Goal: Task Accomplishment & Management: Manage account settings

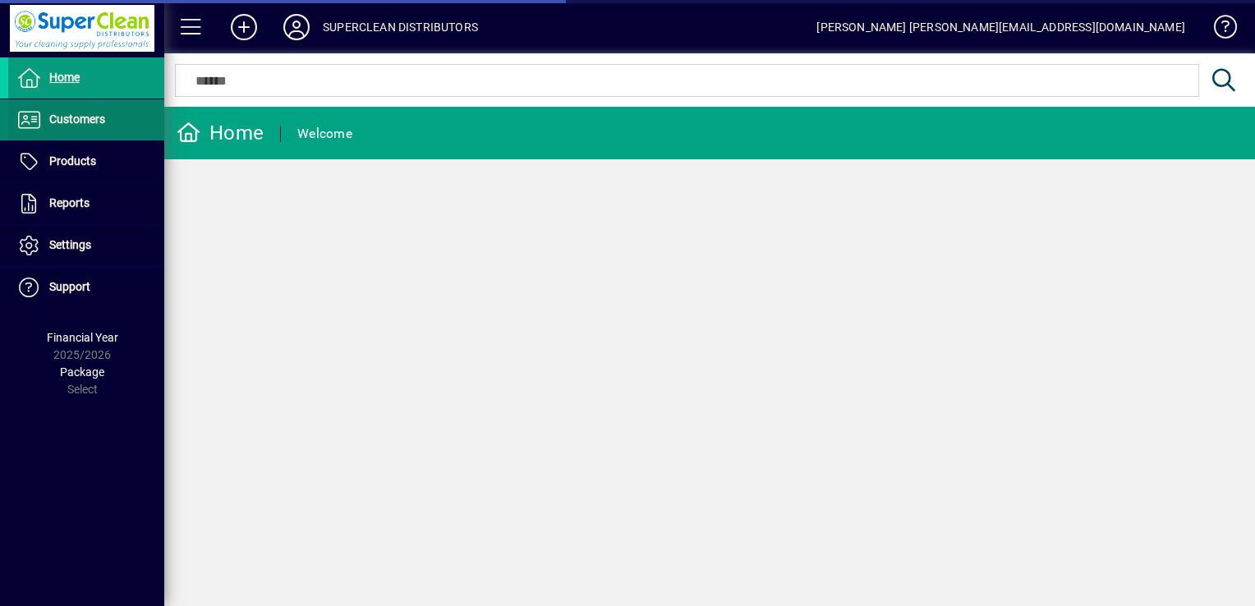
click at [95, 104] on span at bounding box center [86, 119] width 156 height 39
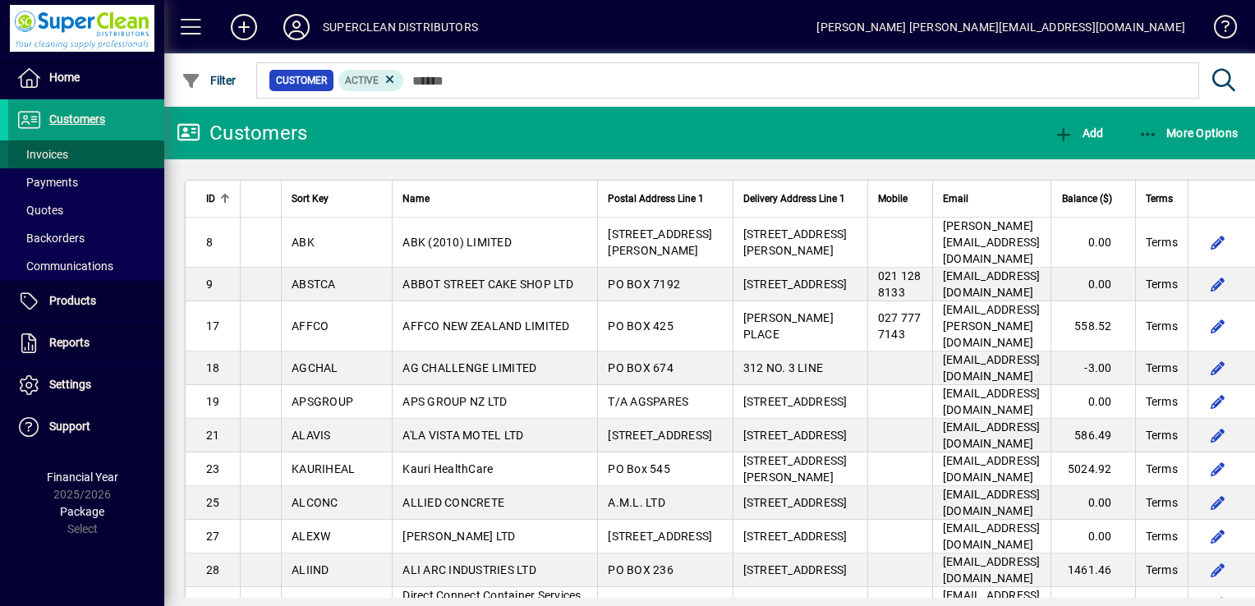
click at [75, 150] on span at bounding box center [86, 154] width 156 height 39
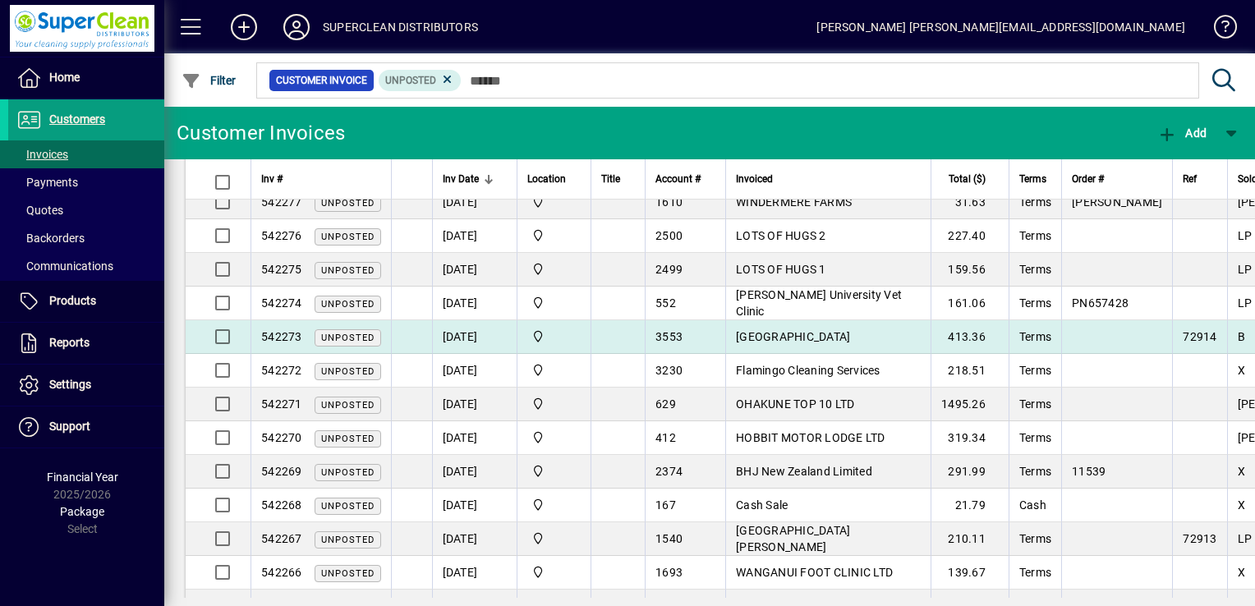
scroll to position [154, 0]
click at [822, 329] on span "Hastings Girls High School" at bounding box center [793, 335] width 114 height 13
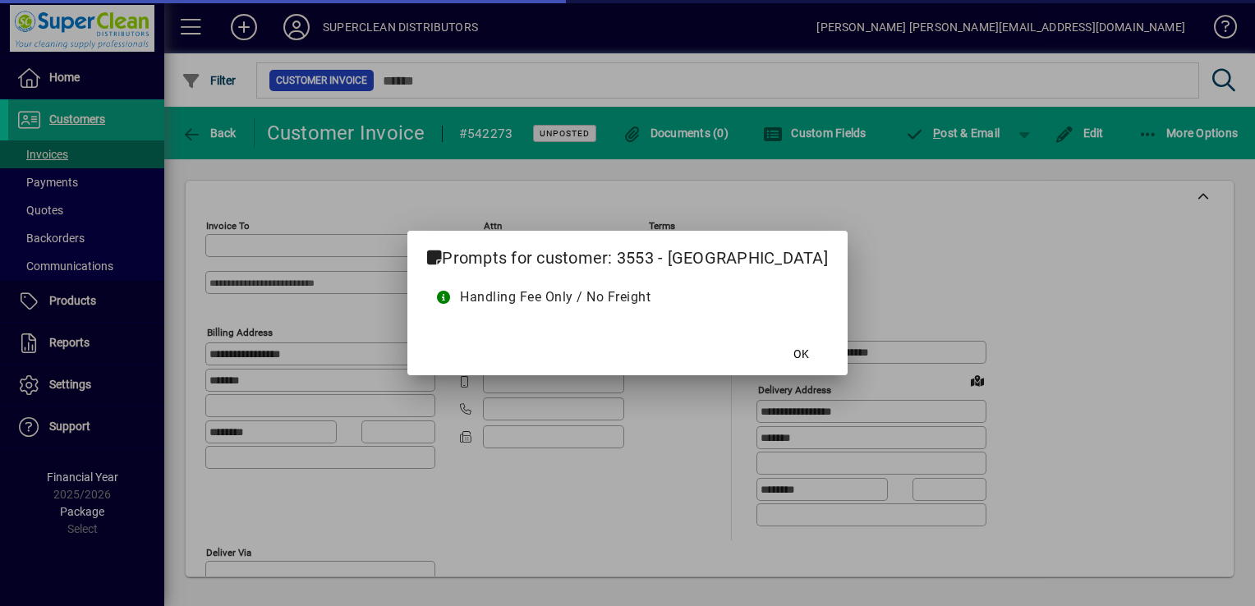
type input "**********"
type input "*********"
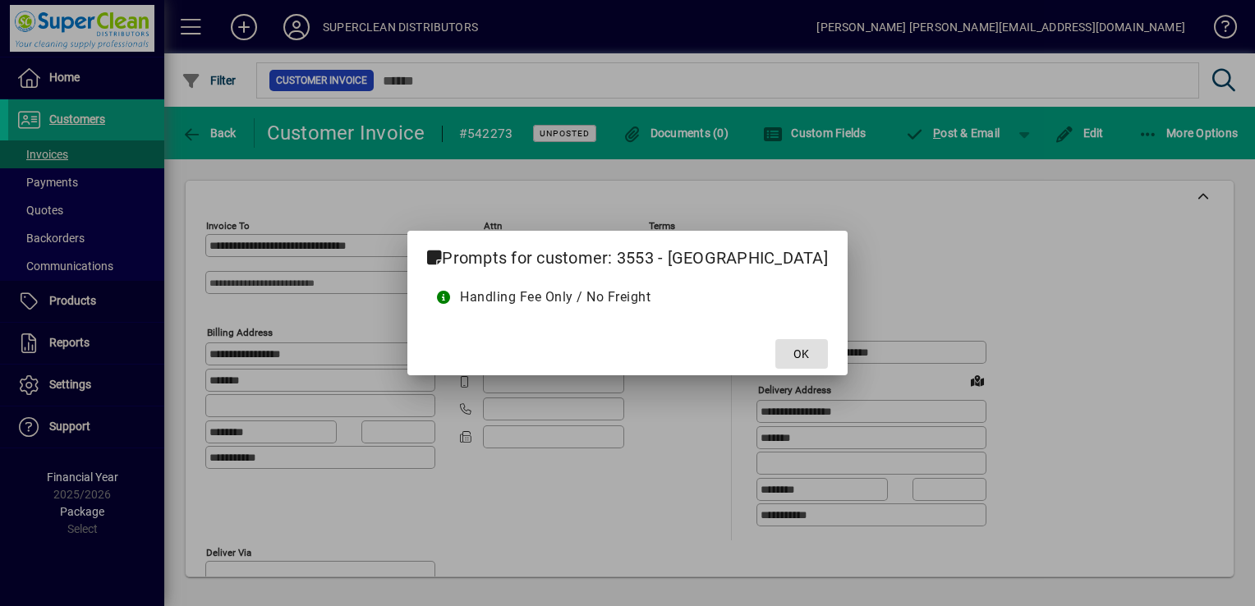
click at [809, 347] on span "OK" at bounding box center [802, 354] width 16 height 17
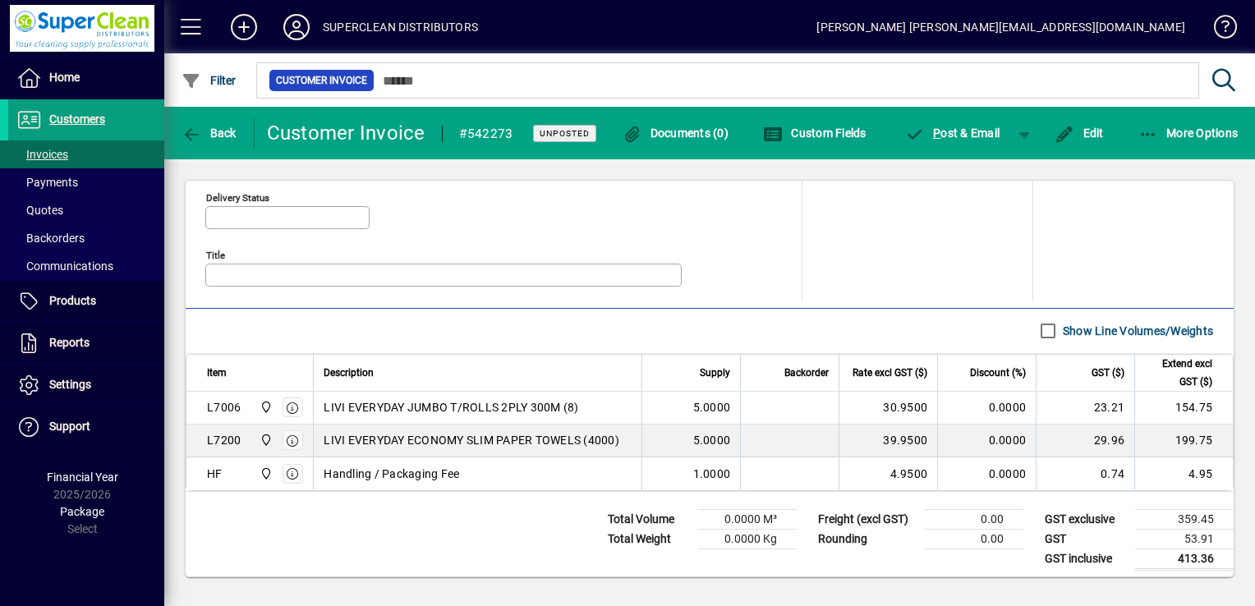
scroll to position [801, 0]
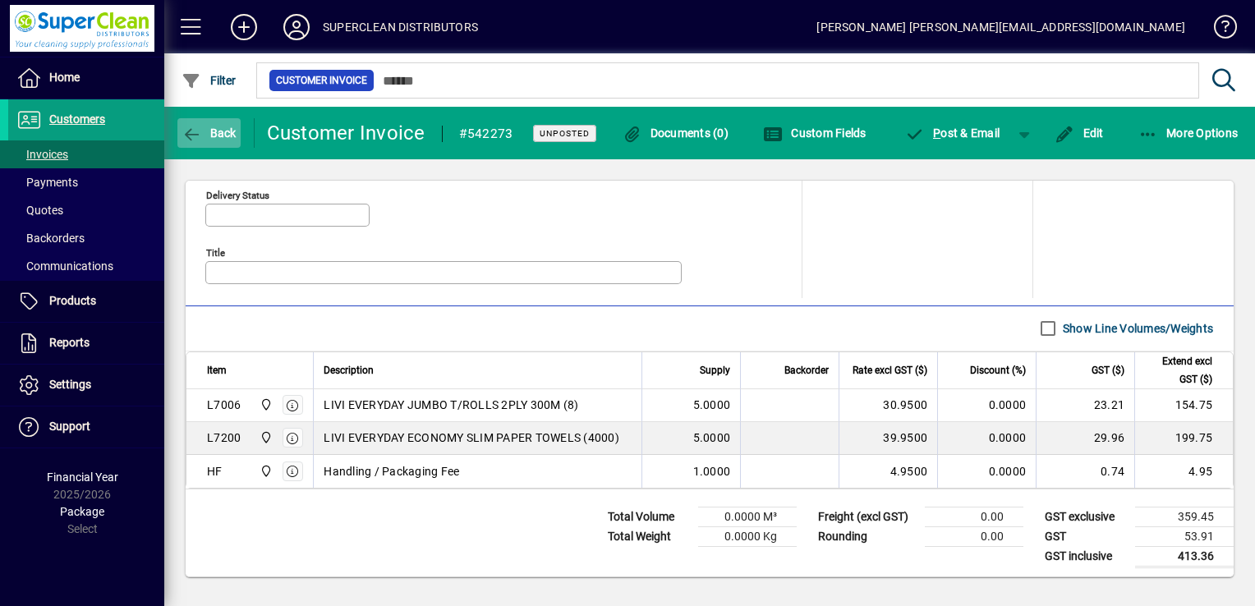
click at [221, 127] on span "Back" at bounding box center [209, 133] width 55 height 13
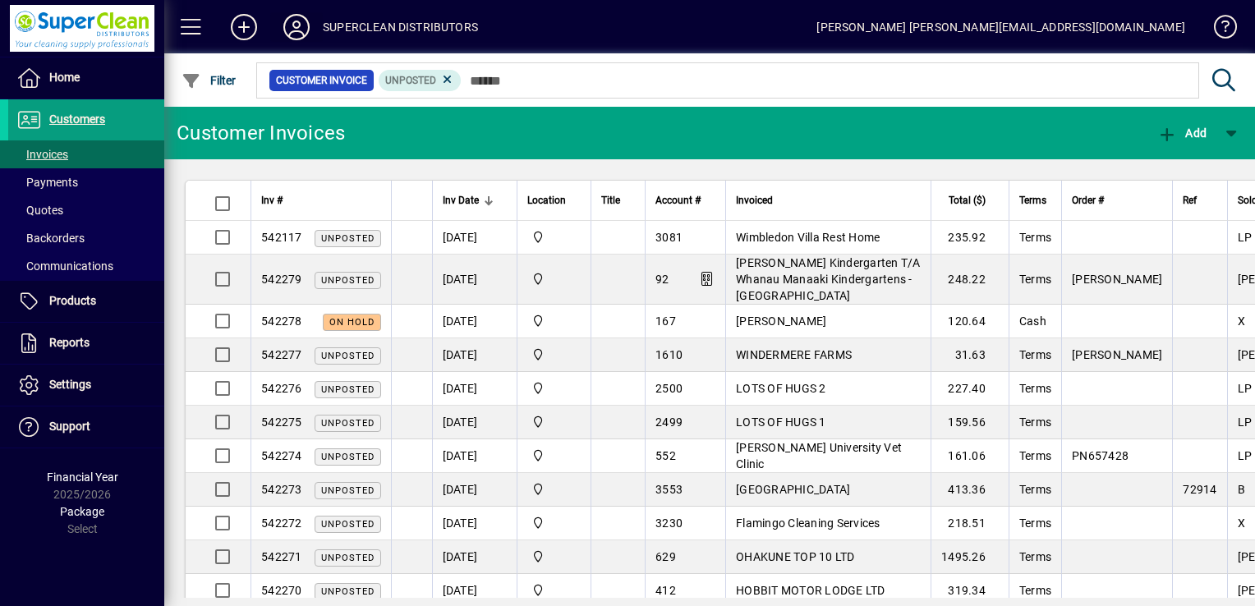
click at [302, 17] on icon at bounding box center [296, 27] width 33 height 26
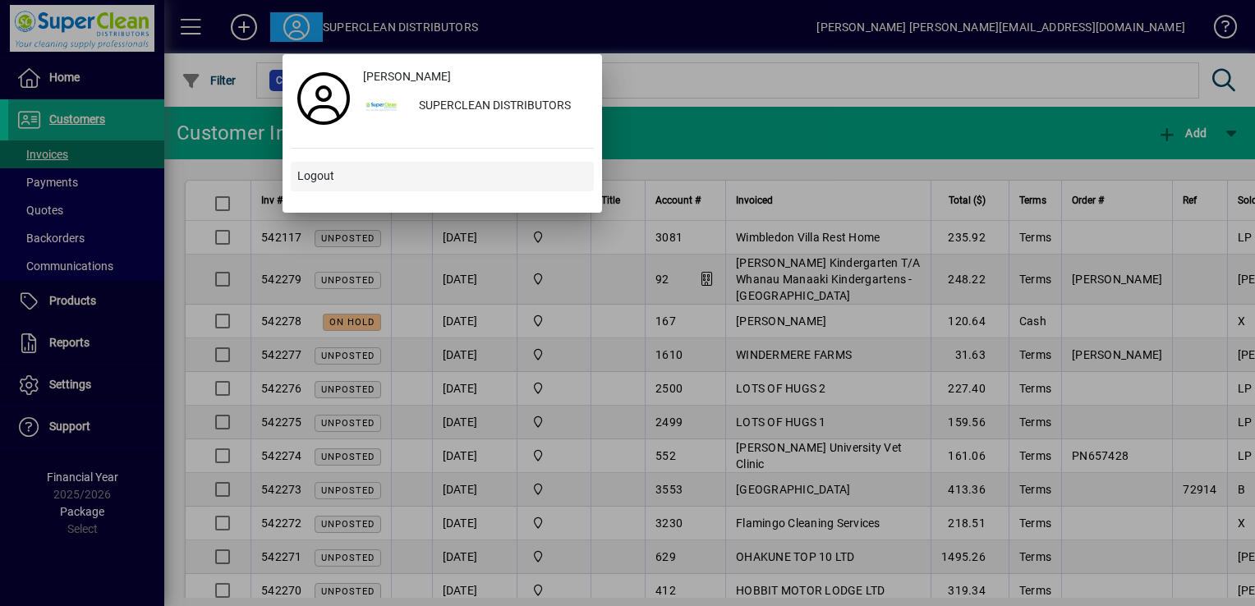
click at [343, 169] on span at bounding box center [442, 176] width 303 height 39
